Goal: Information Seeking & Learning: Understand process/instructions

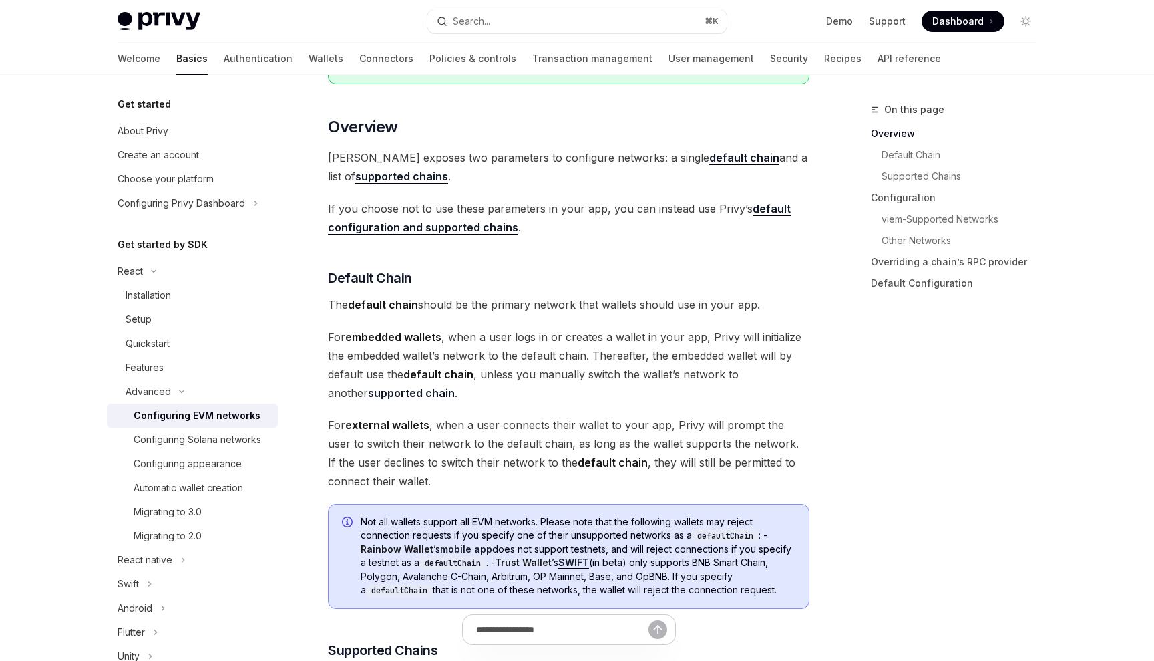
scroll to position [283, 0]
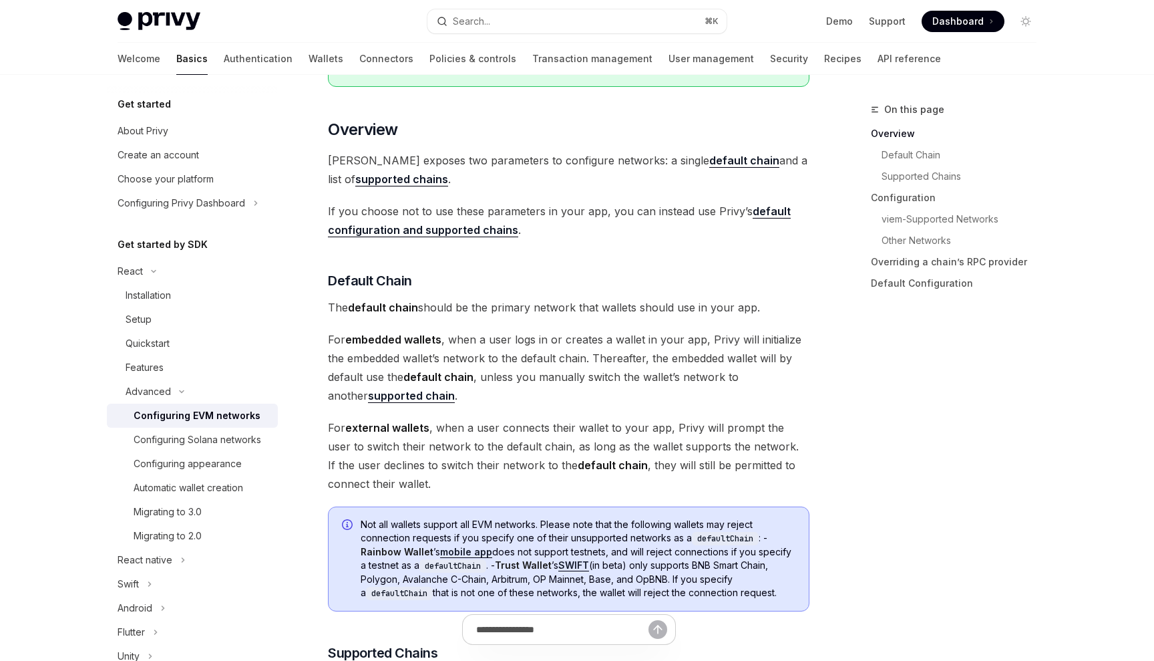
click at [488, 227] on link "default configuration and supported chains" at bounding box center [559, 220] width 463 height 33
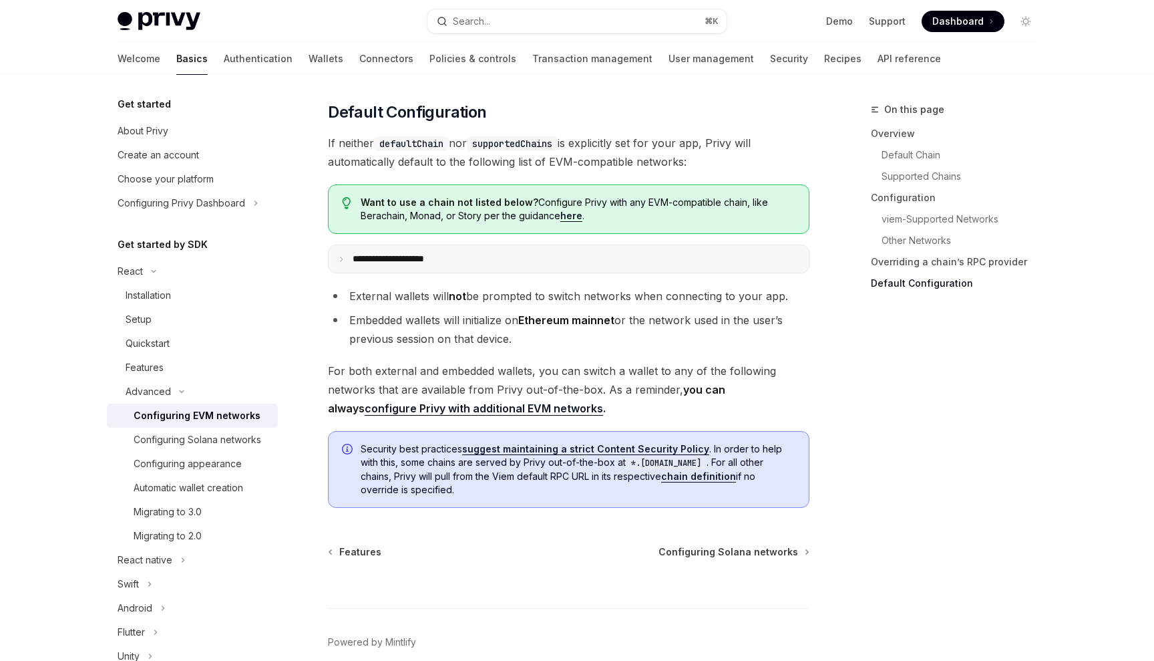
click at [457, 256] on summary "**********" at bounding box center [569, 258] width 480 height 27
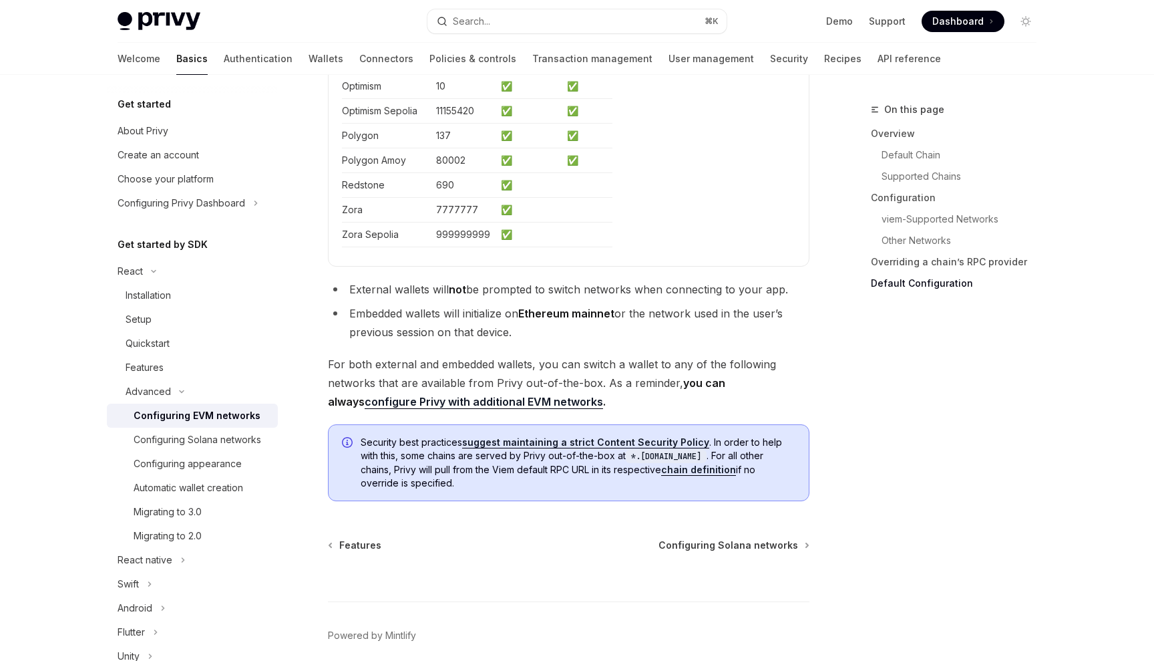
scroll to position [3989, 0]
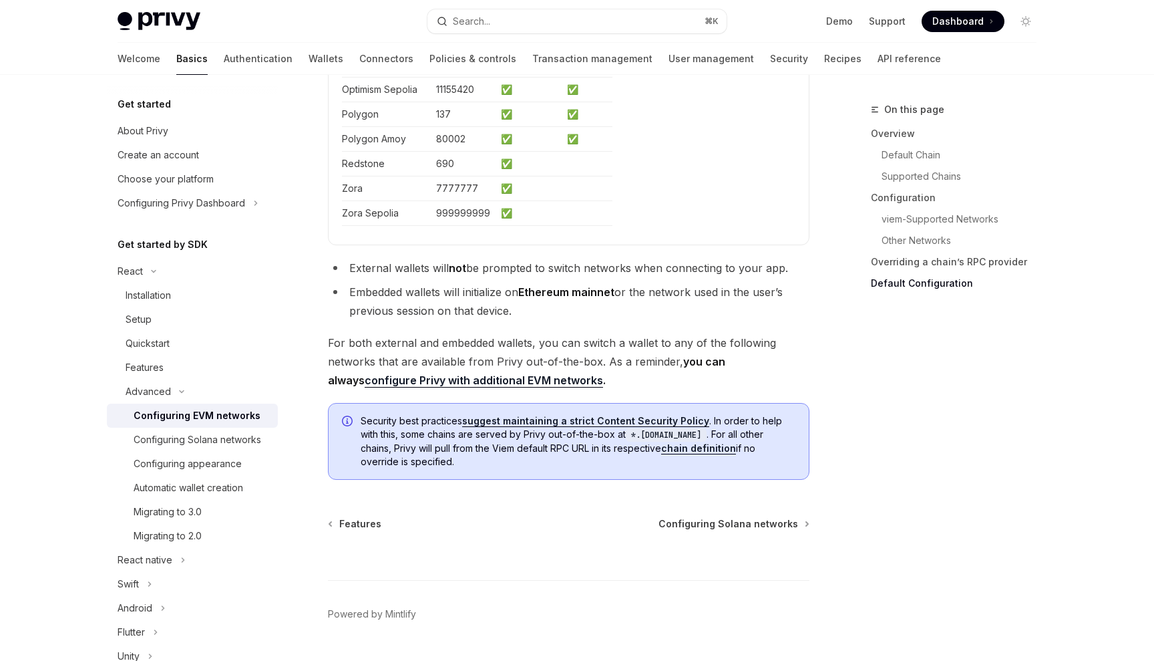
click at [719, 530] on div at bounding box center [569, 554] width 482 height 49
click at [717, 528] on span "Configuring Solana networks" at bounding box center [729, 523] width 140 height 13
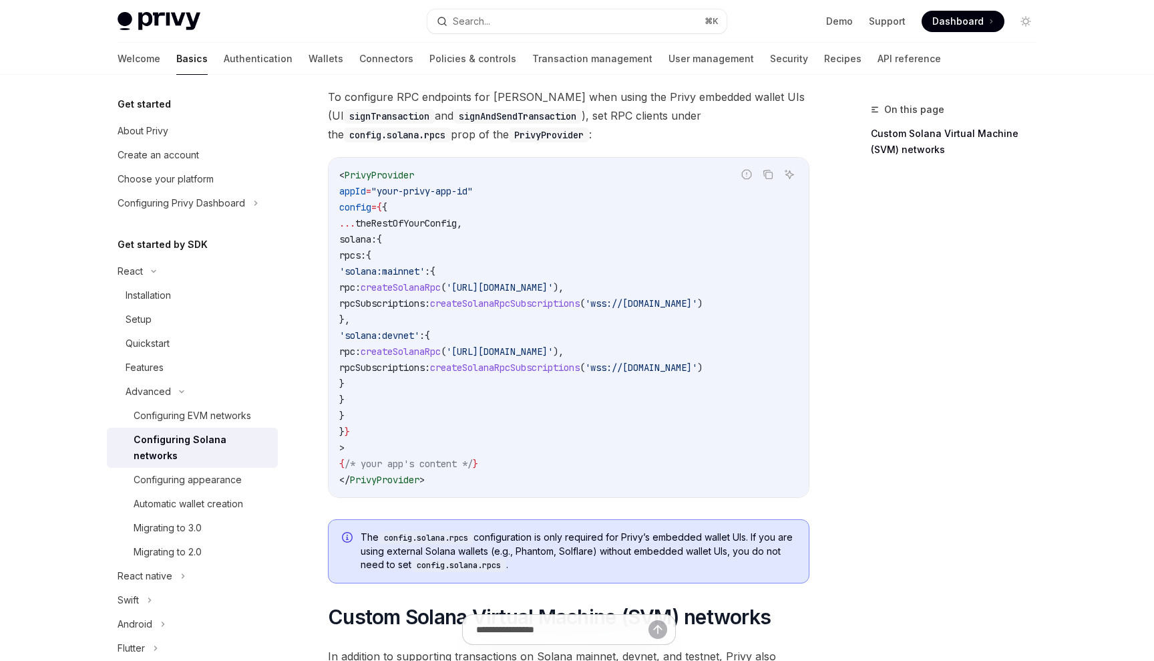
scroll to position [69, 0]
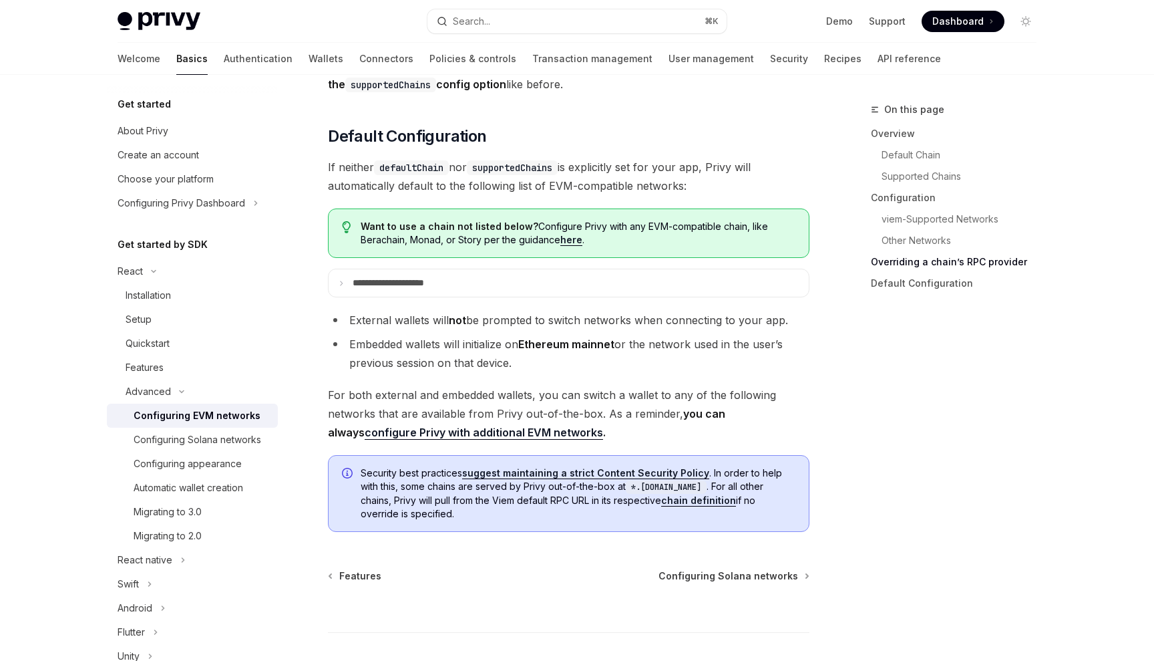
scroll to position [3285, 0]
click at [722, 295] on summary "**********" at bounding box center [569, 283] width 480 height 27
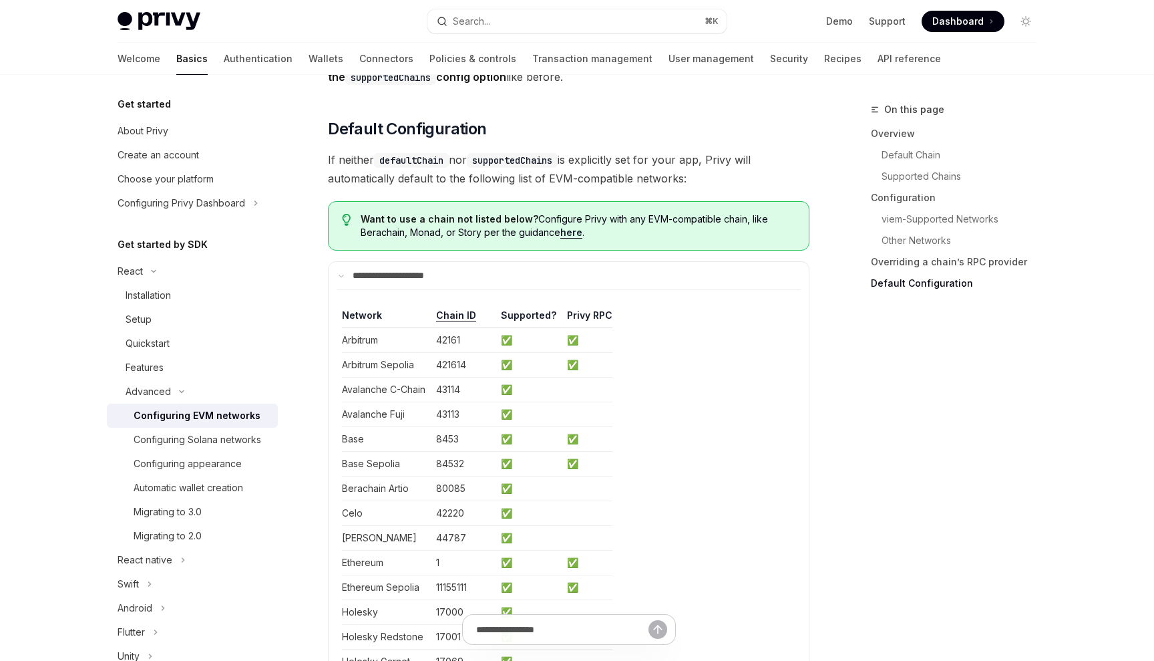
scroll to position [3290, 0]
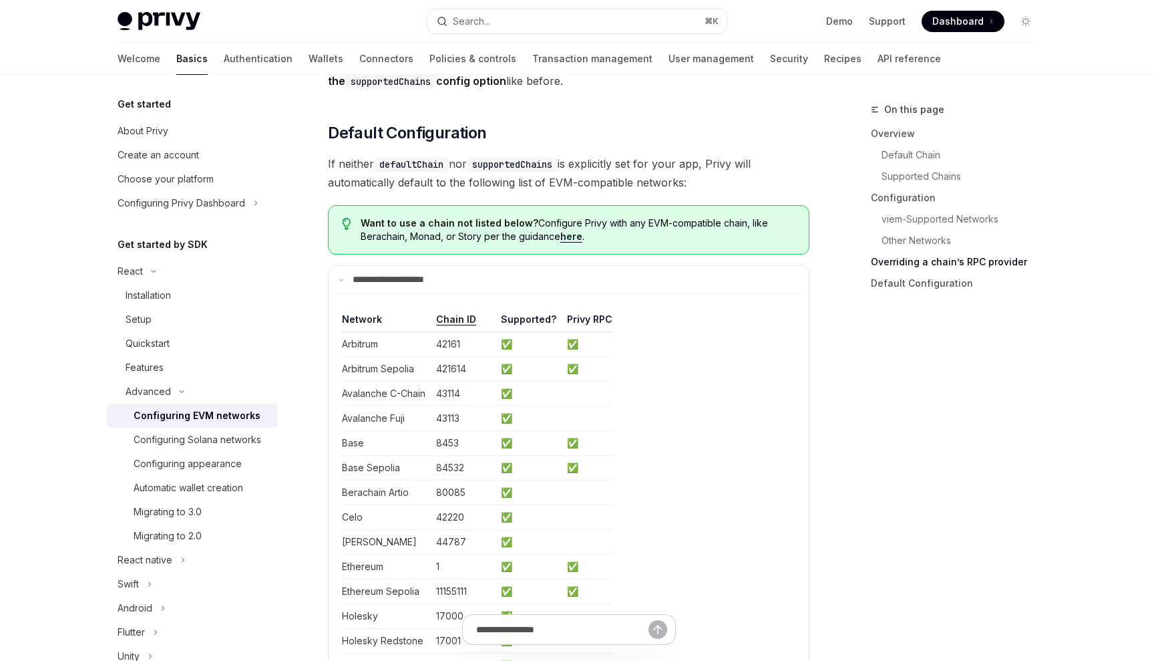
click at [428, 172] on code "defaultChain" at bounding box center [411, 164] width 75 height 15
copy code "defaultChain"
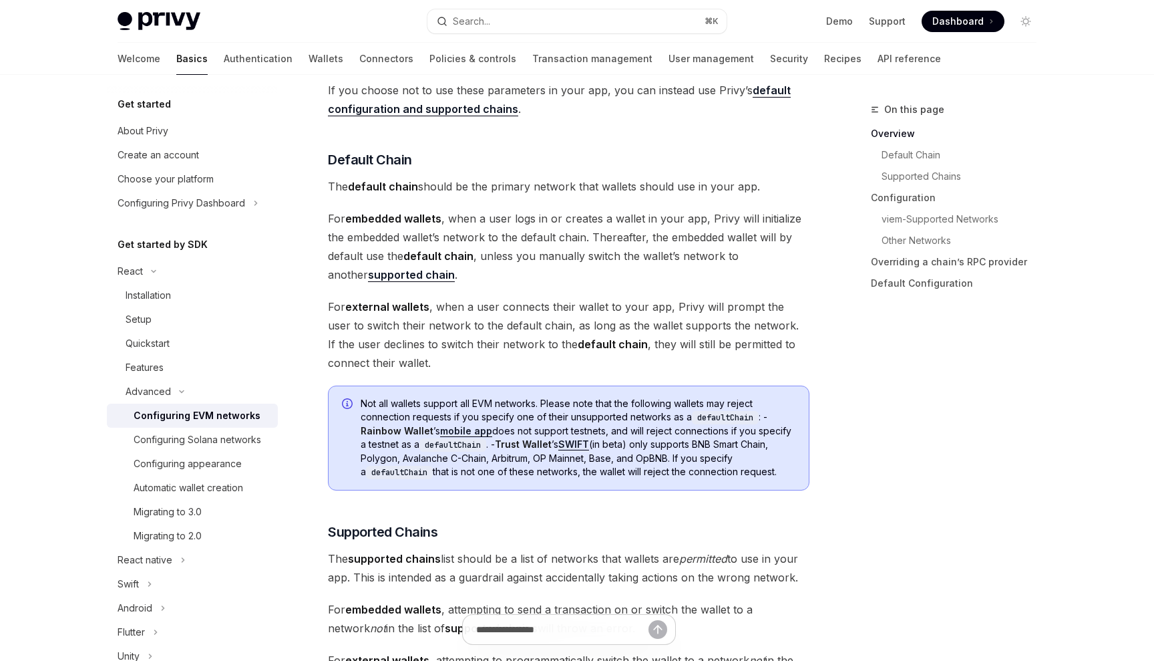
scroll to position [407, 0]
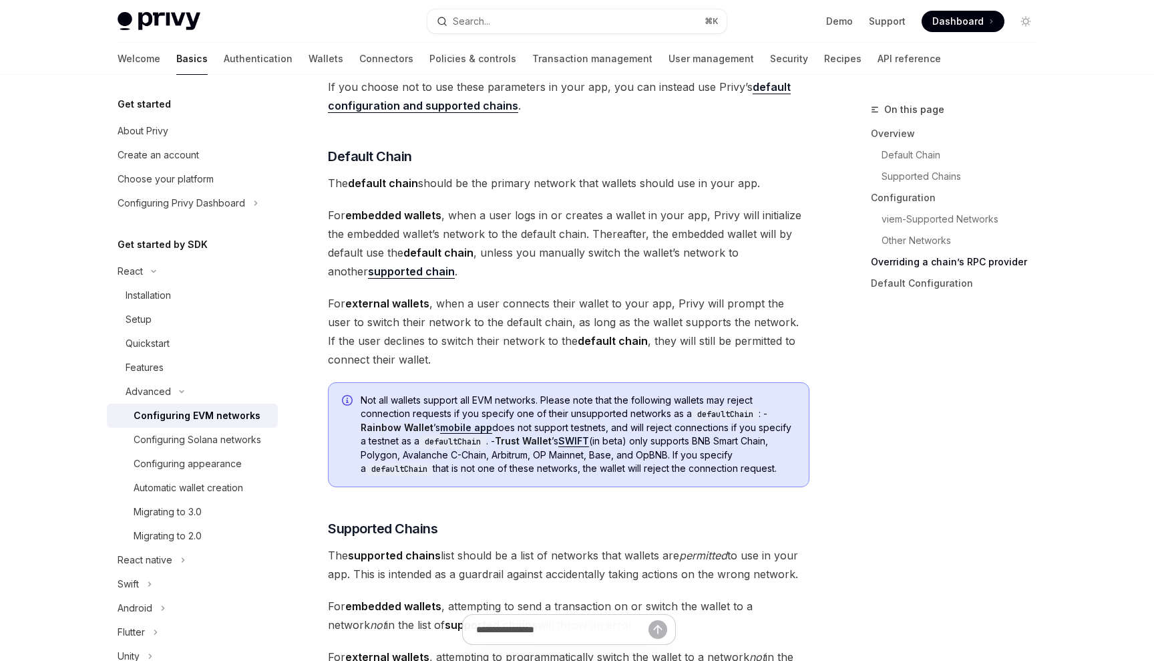
scroll to position [3290, 0]
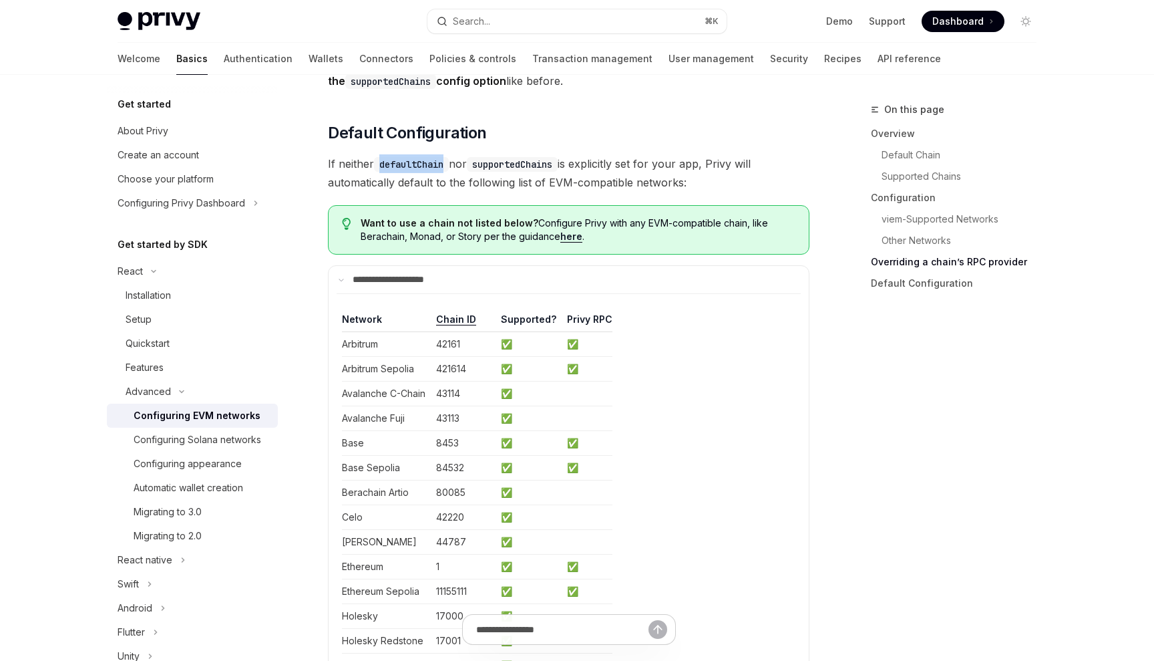
type textarea "*"
